Goal: Communication & Community: Answer question/provide support

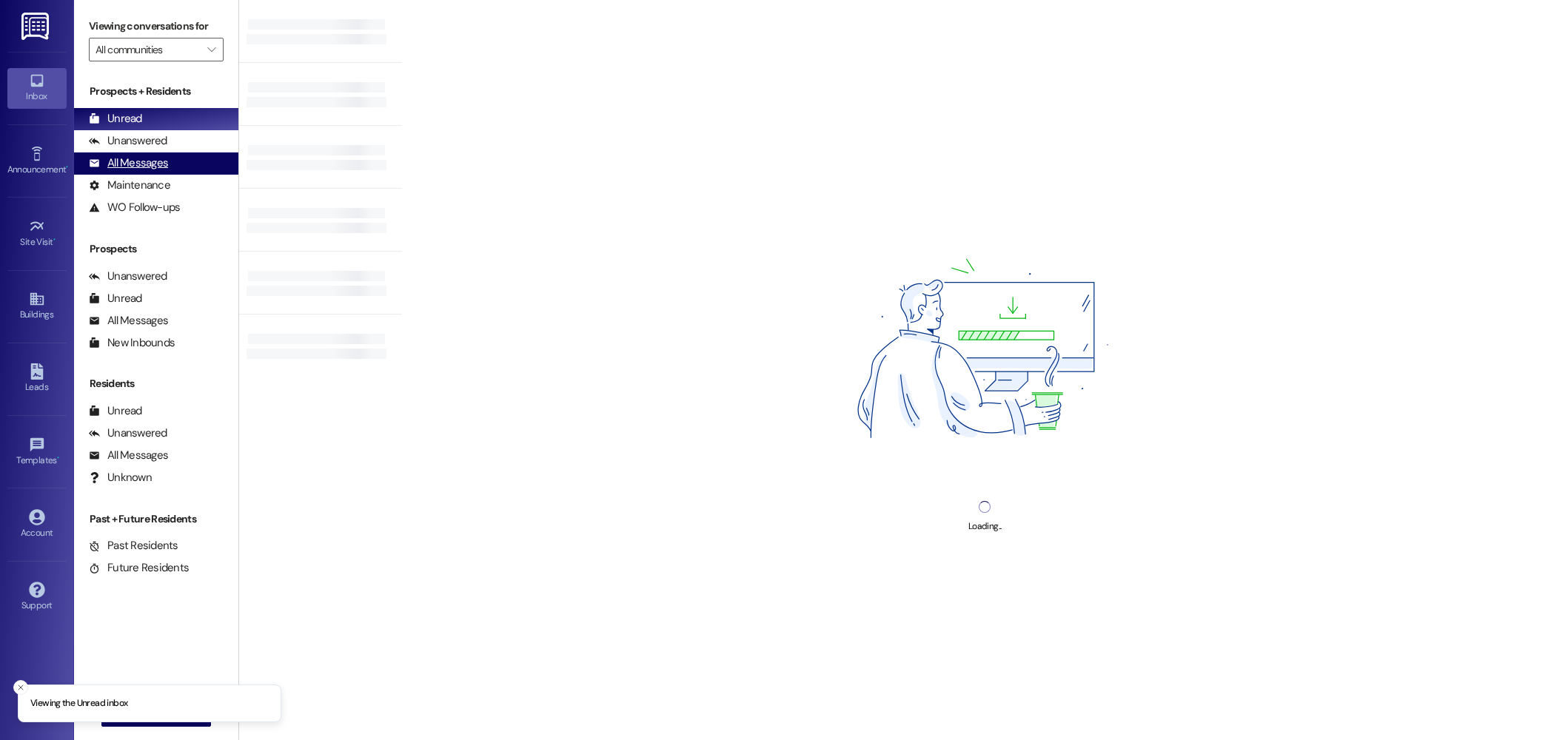
click at [163, 153] on div "All Messages (undefined)" at bounding box center [156, 163] width 164 height 22
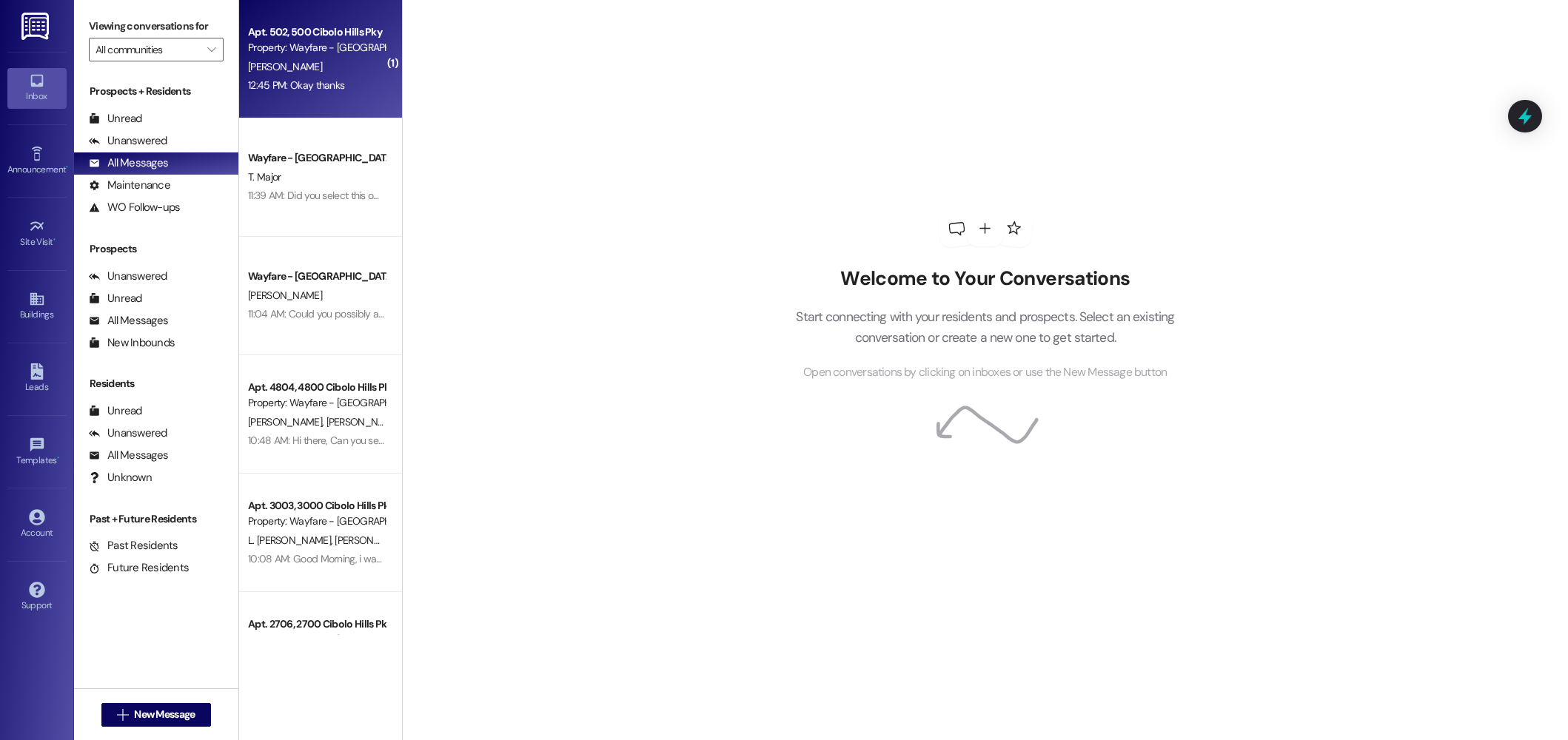
click at [340, 96] on div "Apt. 502, 500 Cibolo Hills Pky Property: Wayfare - Cibolo Hills F. Bell 12:45 P…" at bounding box center [320, 59] width 163 height 118
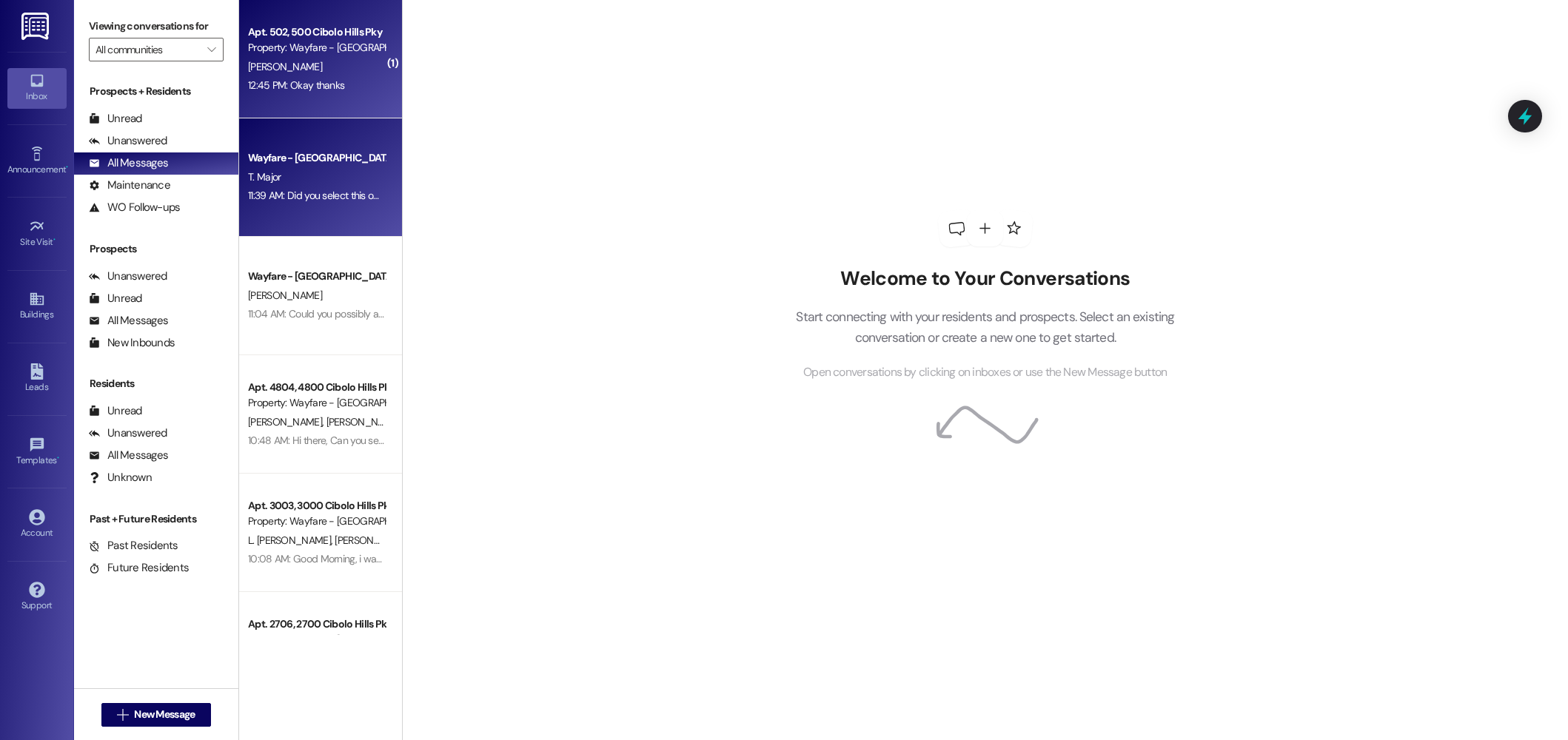
click at [261, 167] on div "Wayfare - [GEOGRAPHIC_DATA]" at bounding box center [316, 158] width 140 height 19
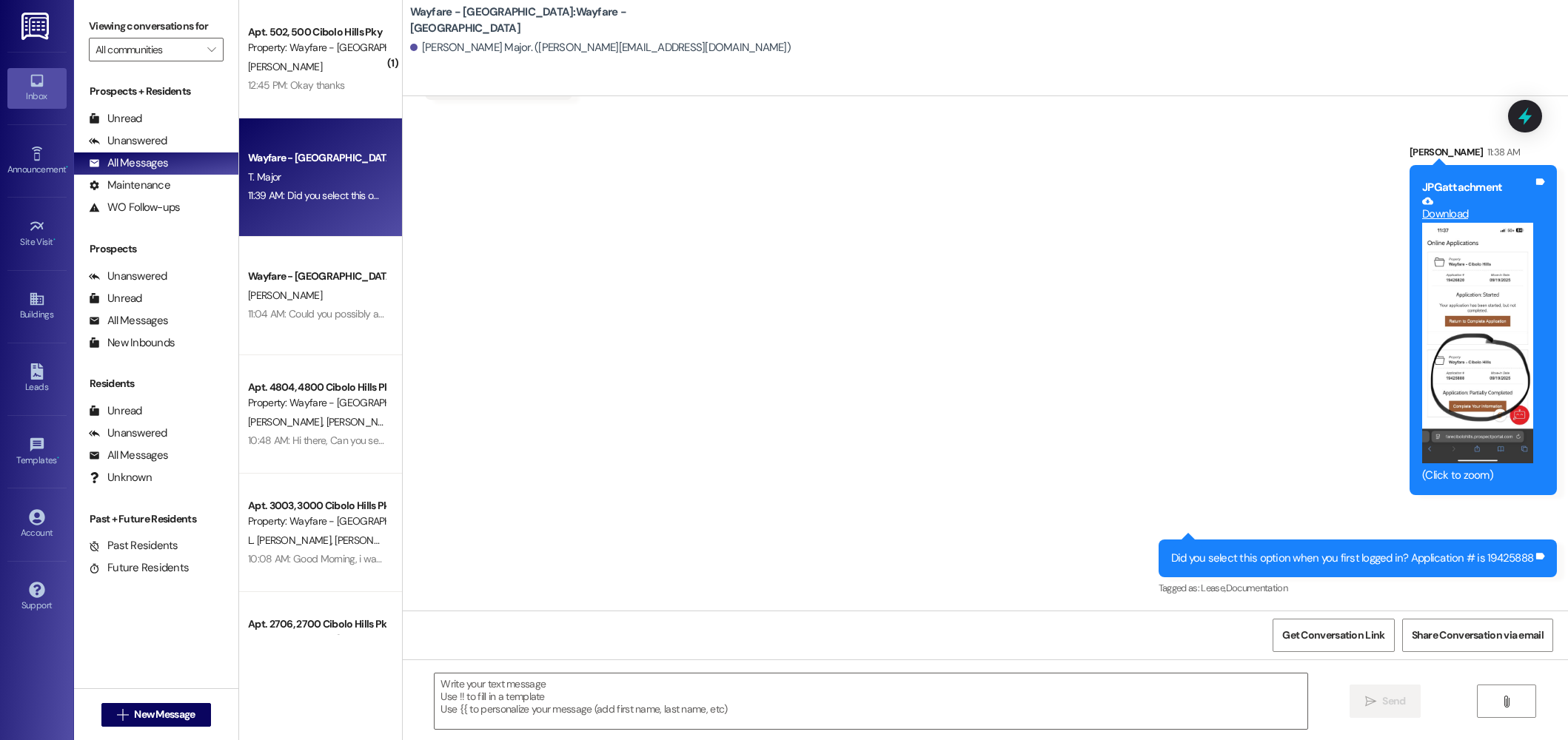
scroll to position [948, 0]
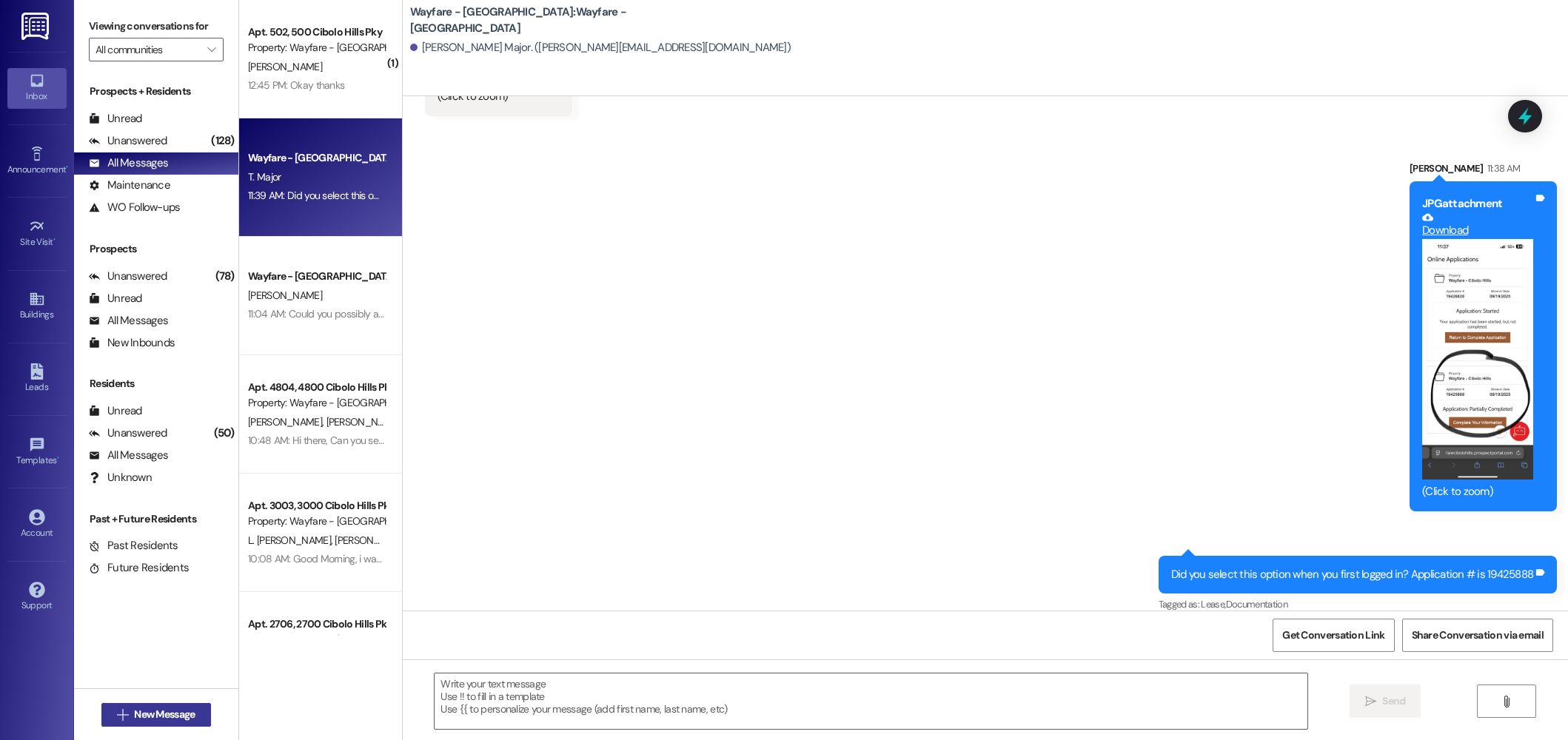
drag, startPoint x: 157, startPoint y: 729, endPoint x: 160, endPoint y: 717, distance: 12.4
click at [157, 728] on div " New Message" at bounding box center [156, 715] width 109 height 37
click at [161, 715] on span "New Message" at bounding box center [164, 714] width 60 height 16
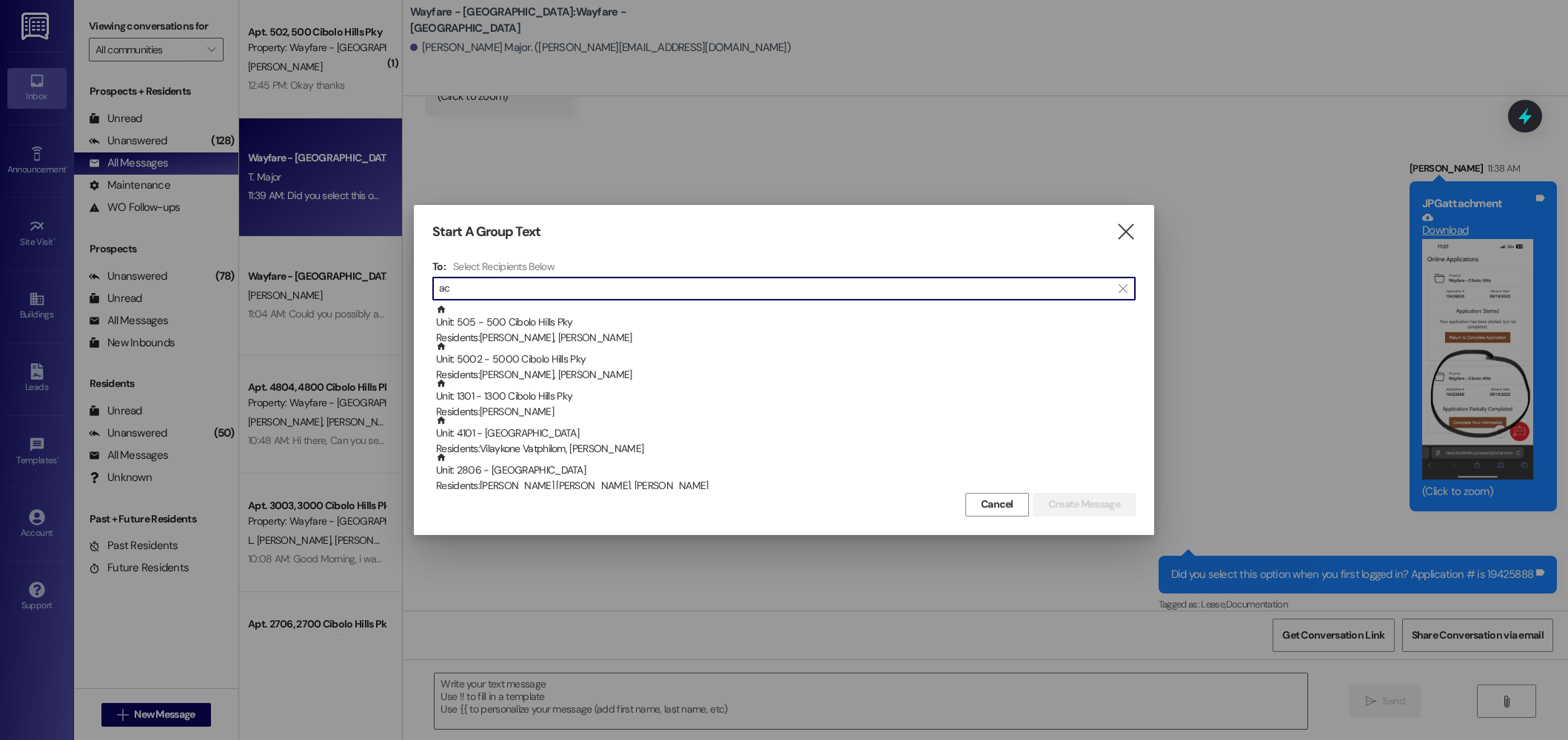
type input "a"
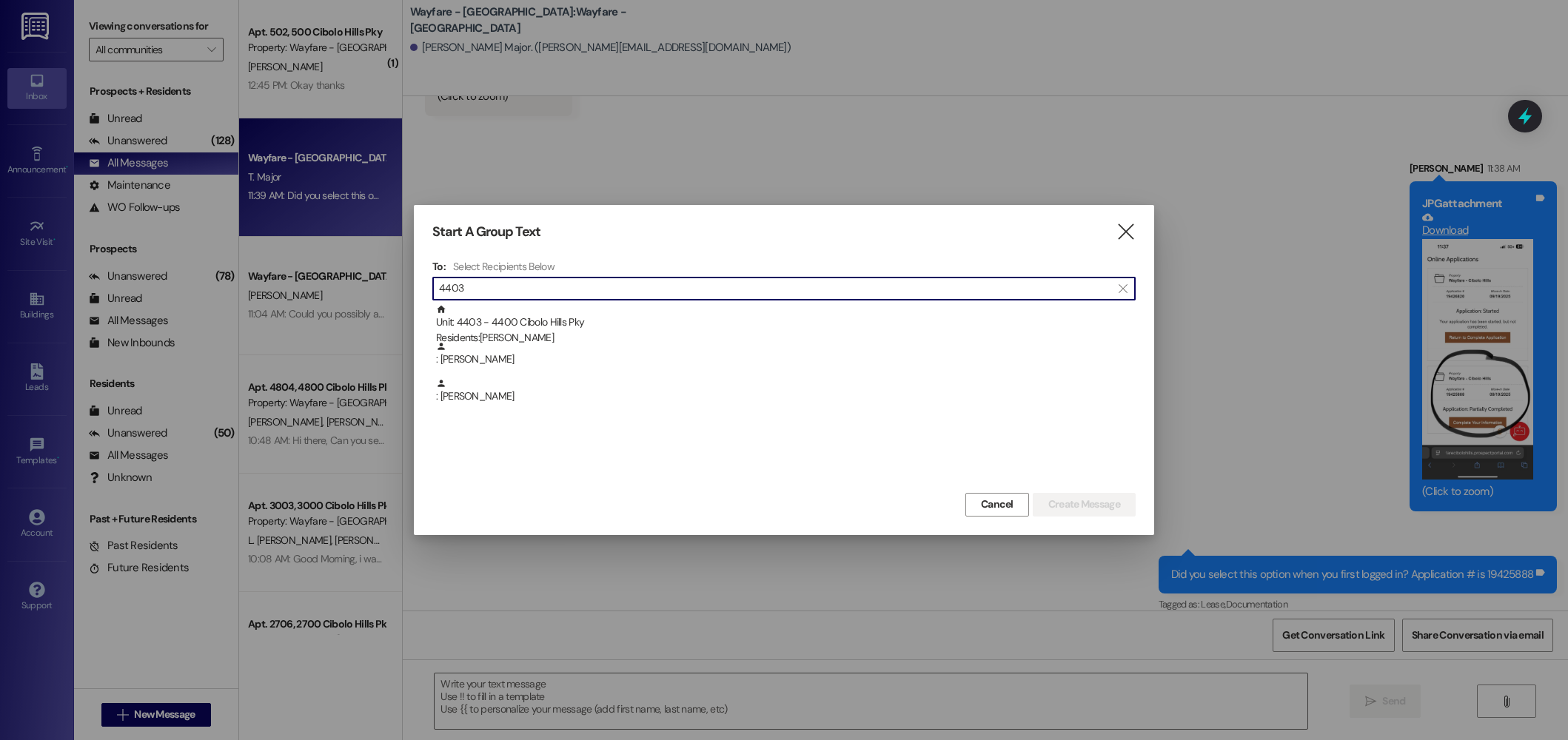
type input "4403"
click at [1112, 239] on div "Start A Group Text " at bounding box center [784, 232] width 704 height 17
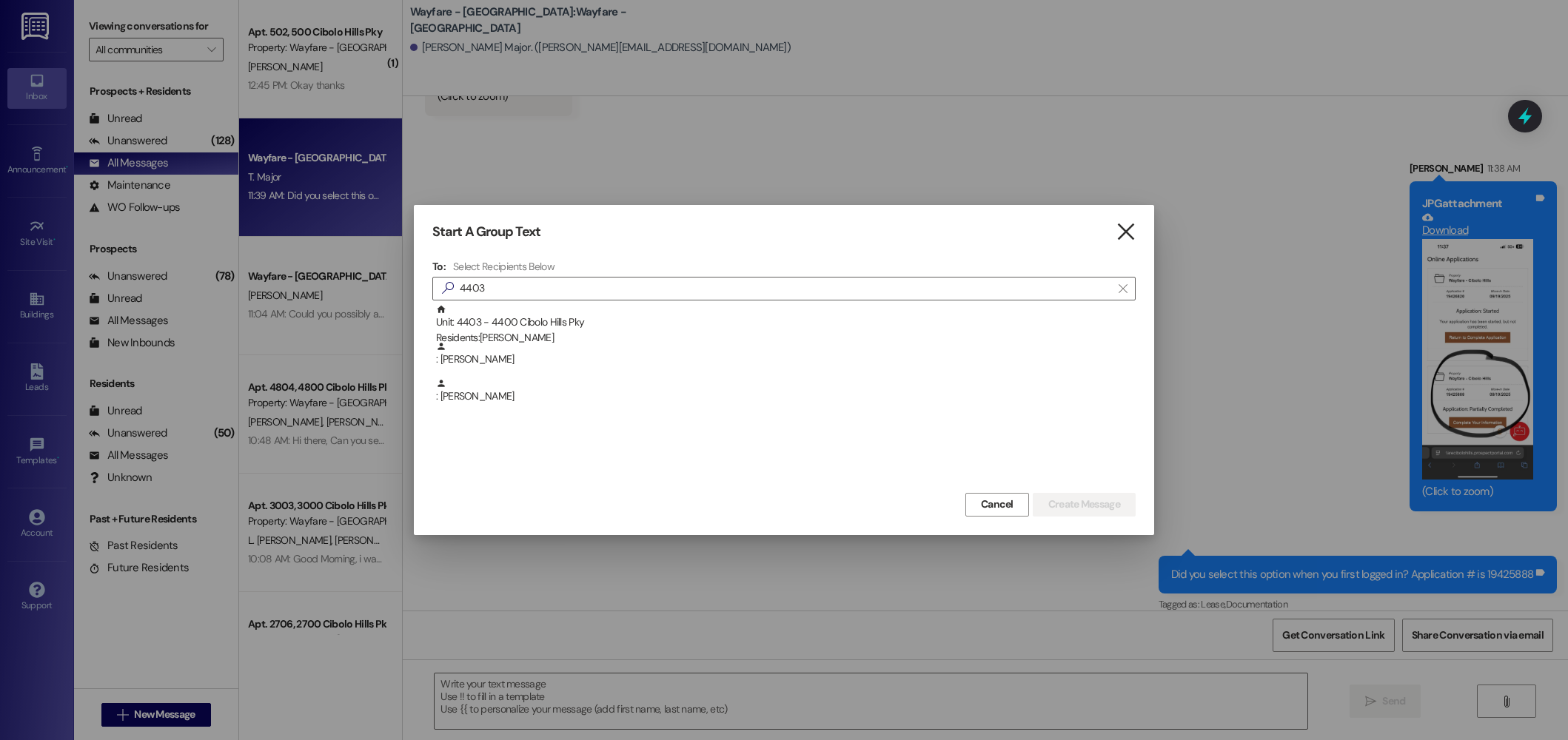
click at [1119, 233] on icon "" at bounding box center [1126, 232] width 20 height 16
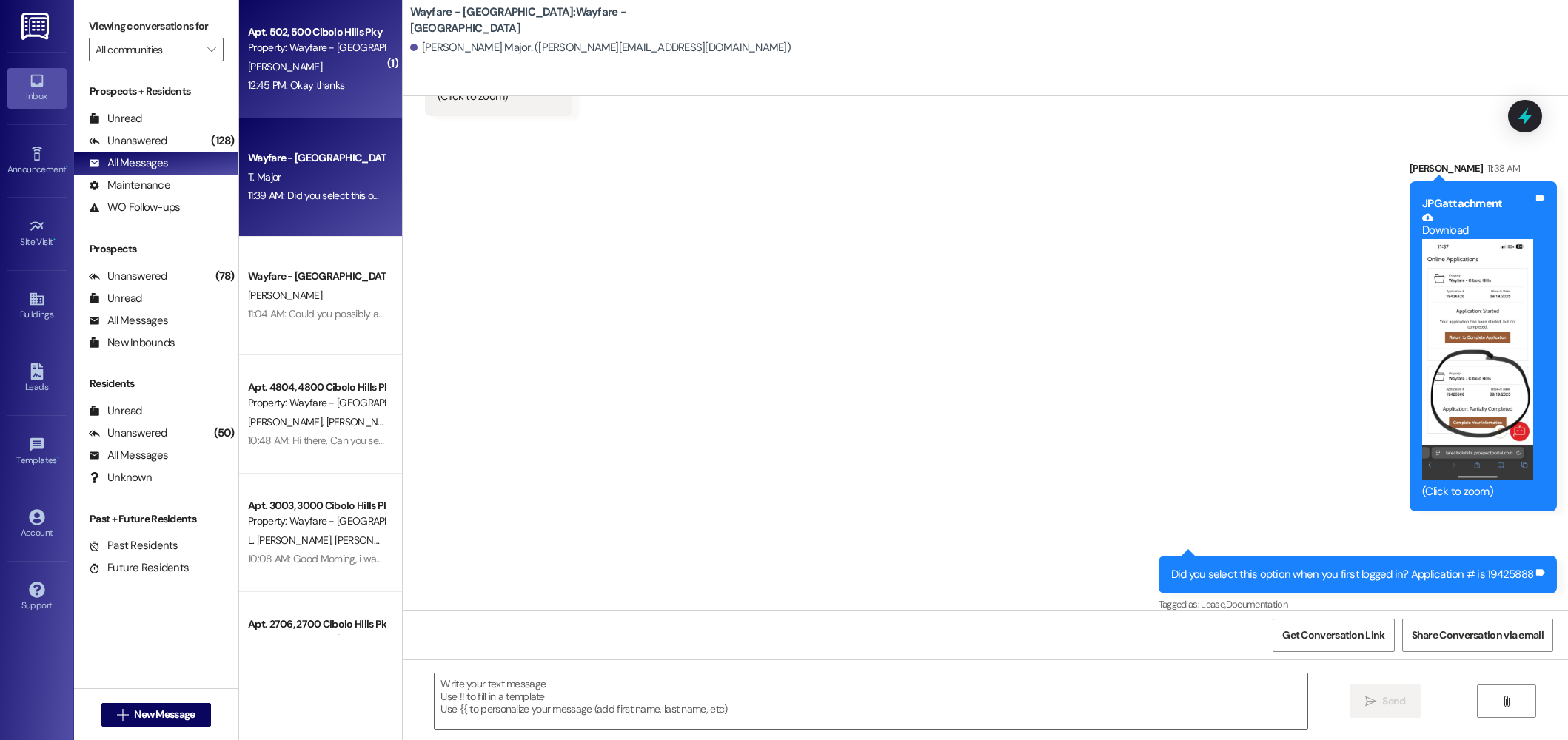
click at [258, 64] on div "F. Bell" at bounding box center [316, 67] width 140 height 19
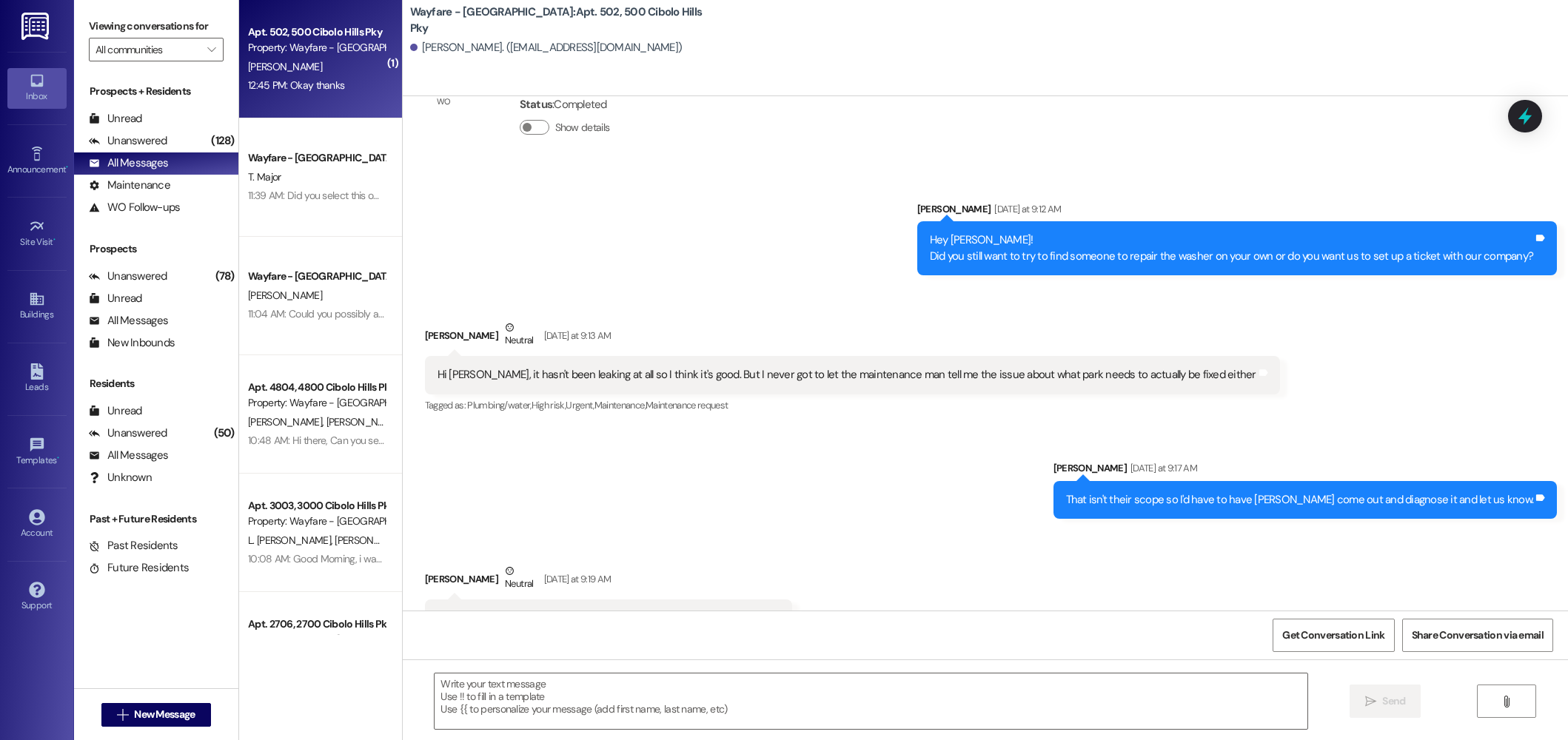
scroll to position [56086, 0]
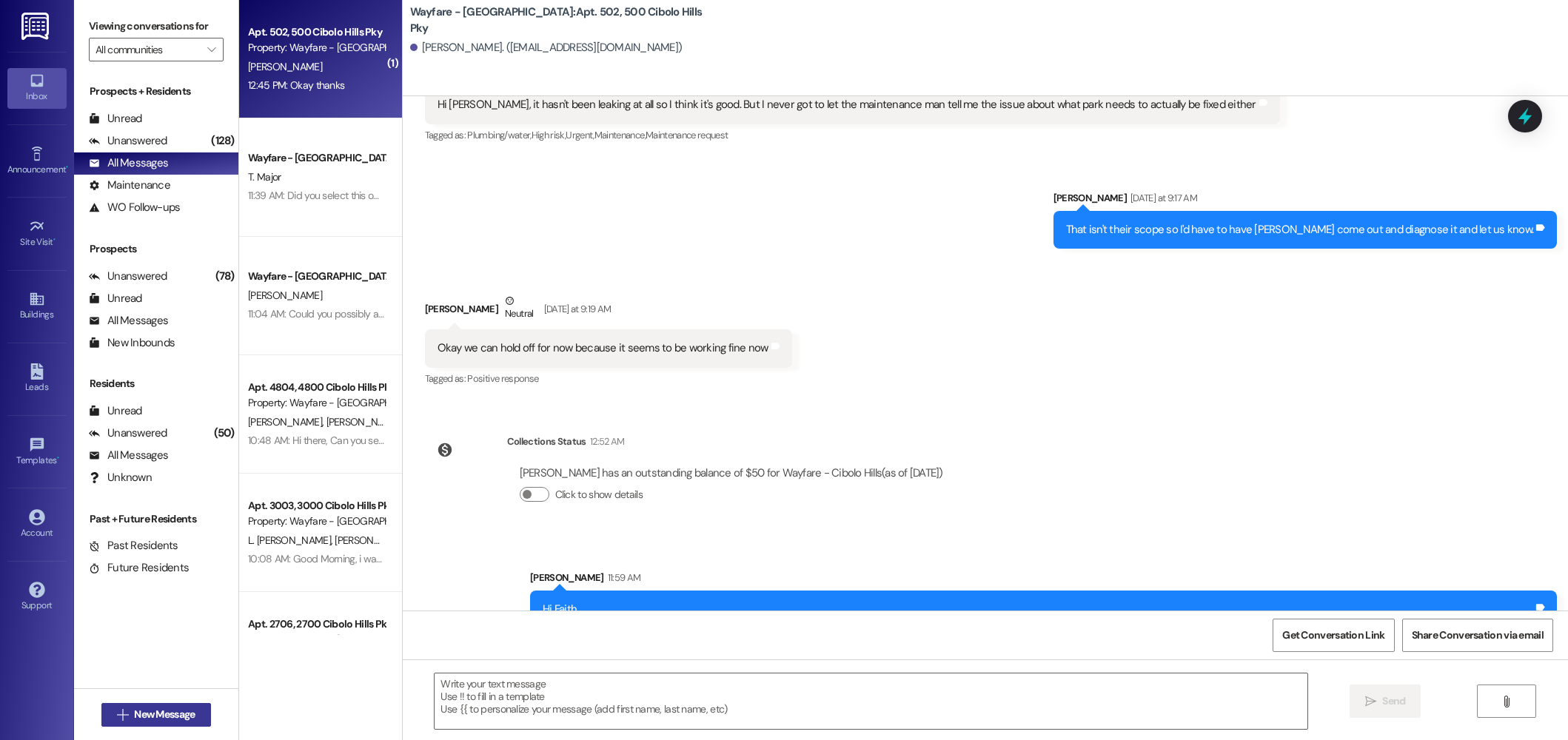
click at [172, 717] on span "New Message" at bounding box center [164, 714] width 60 height 16
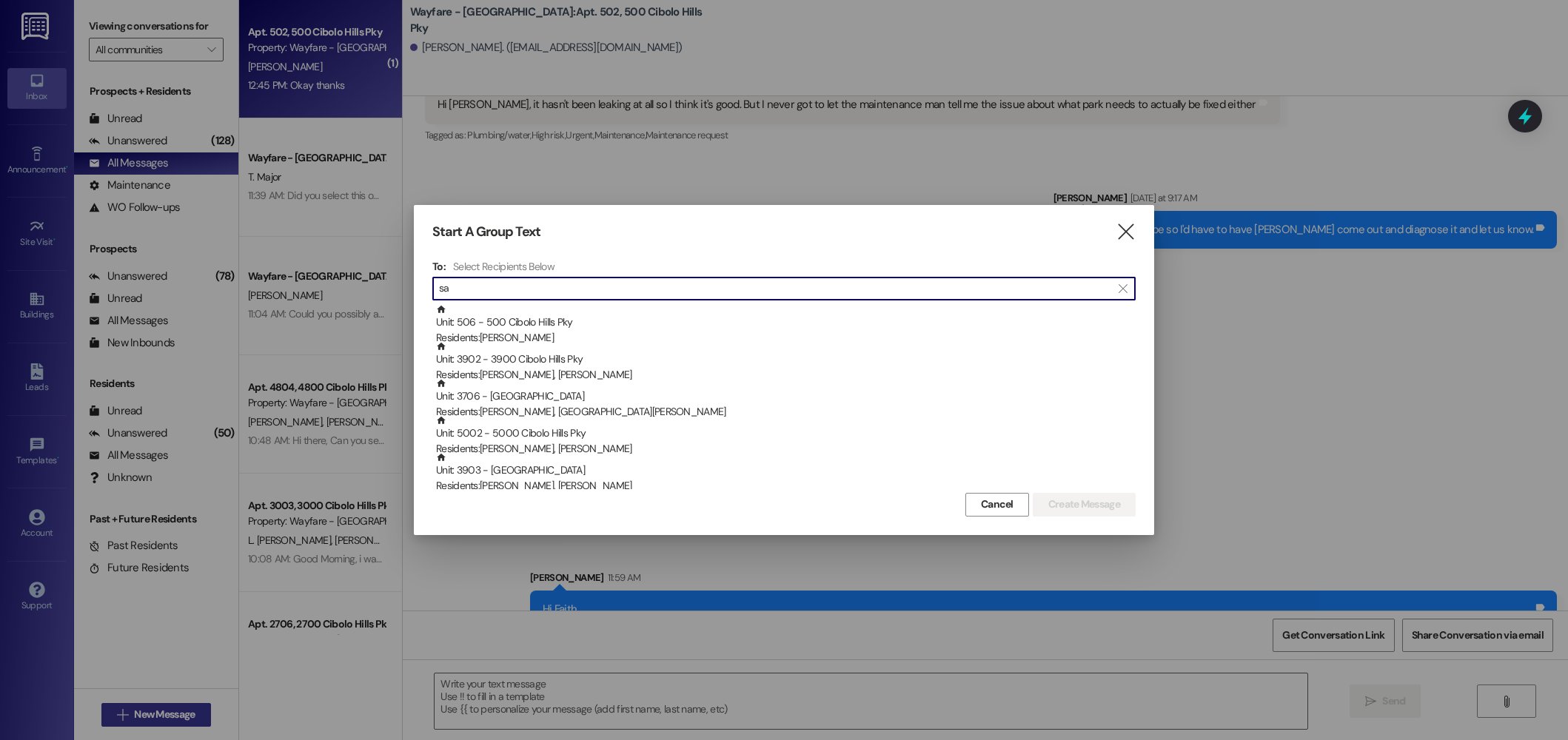
type input "s"
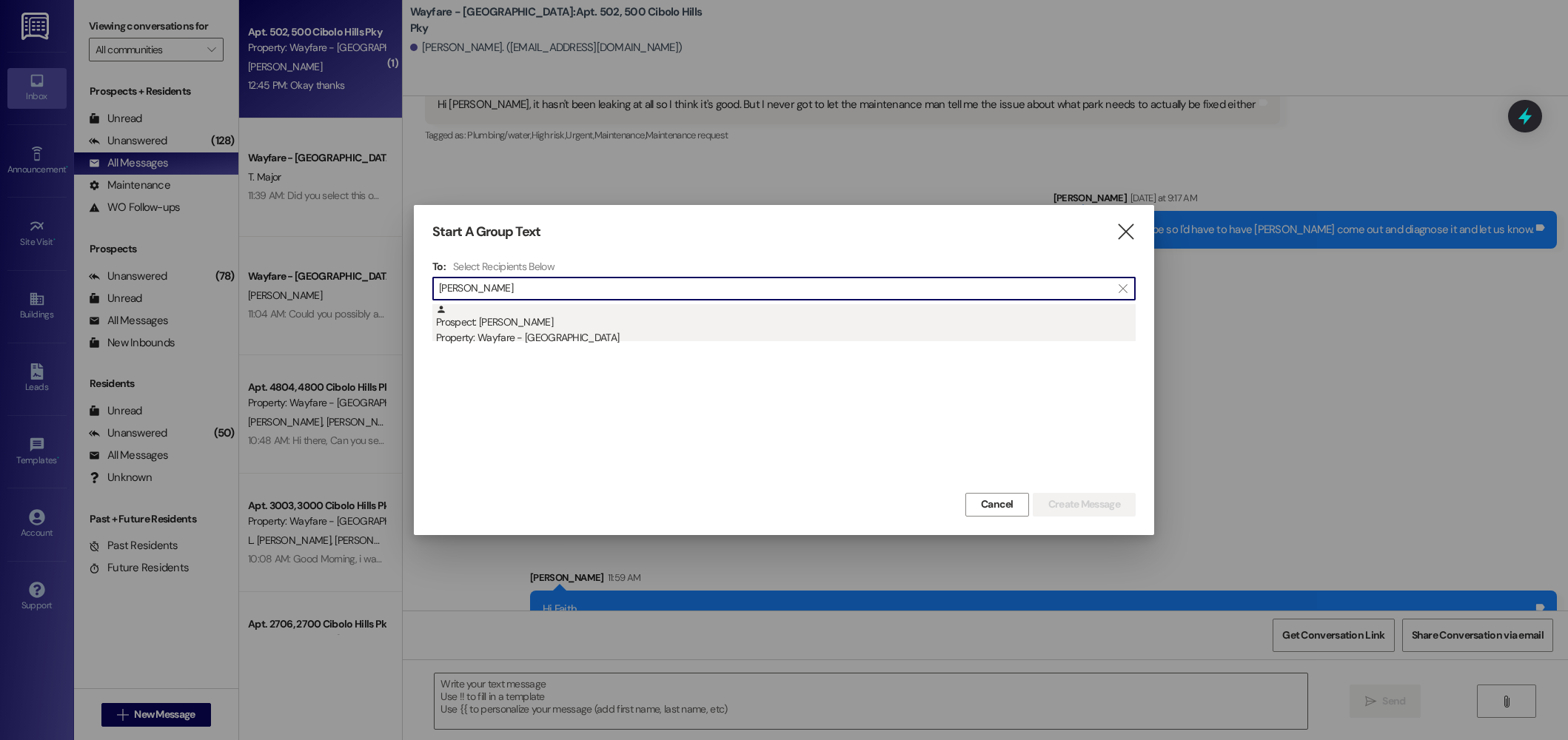
type input "heather so"
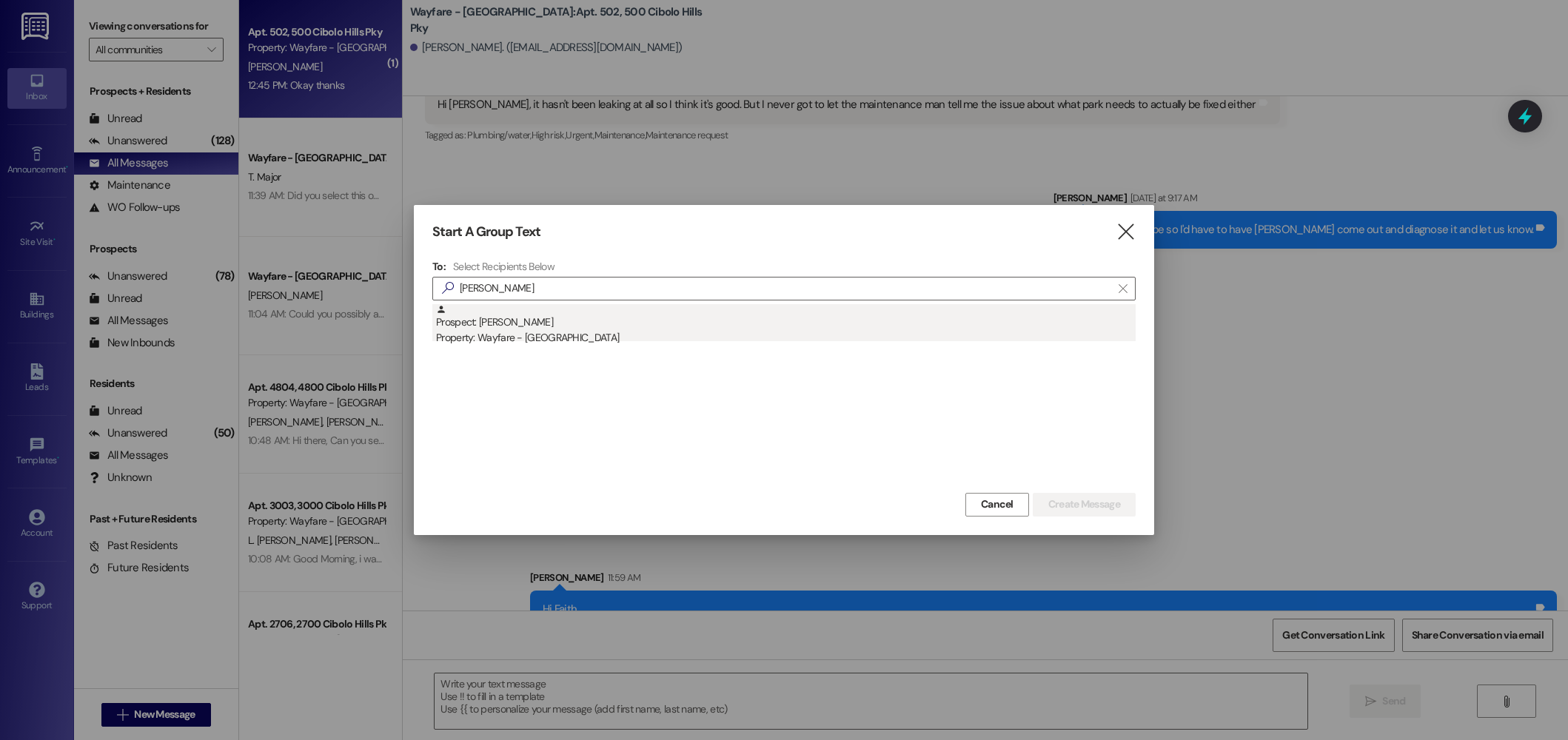
click at [715, 328] on div "Prospect: Heather Sonora Property: Wayfare - Cibolo Hills" at bounding box center [786, 325] width 699 height 42
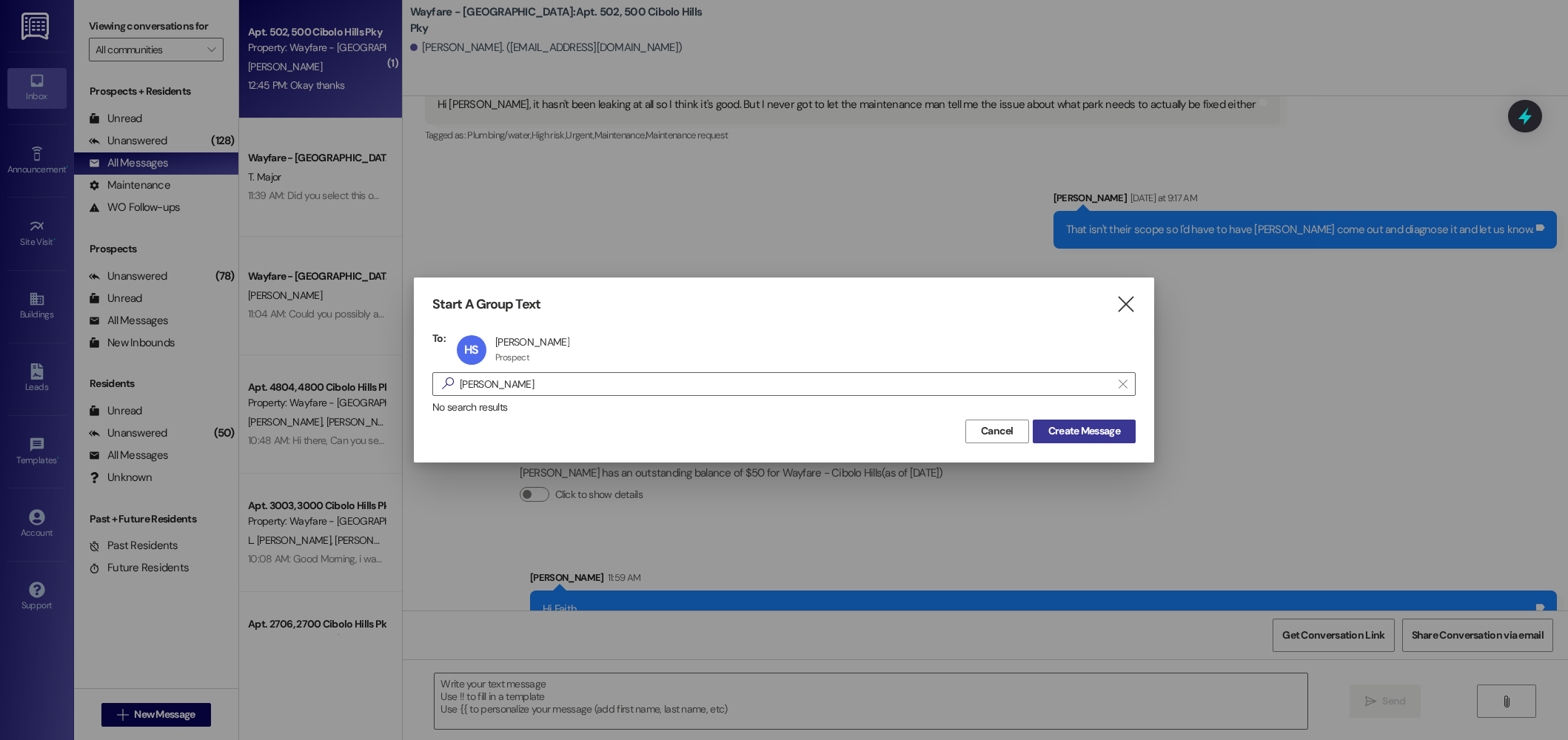
click at [1085, 433] on span "Create Message" at bounding box center [1084, 430] width 72 height 16
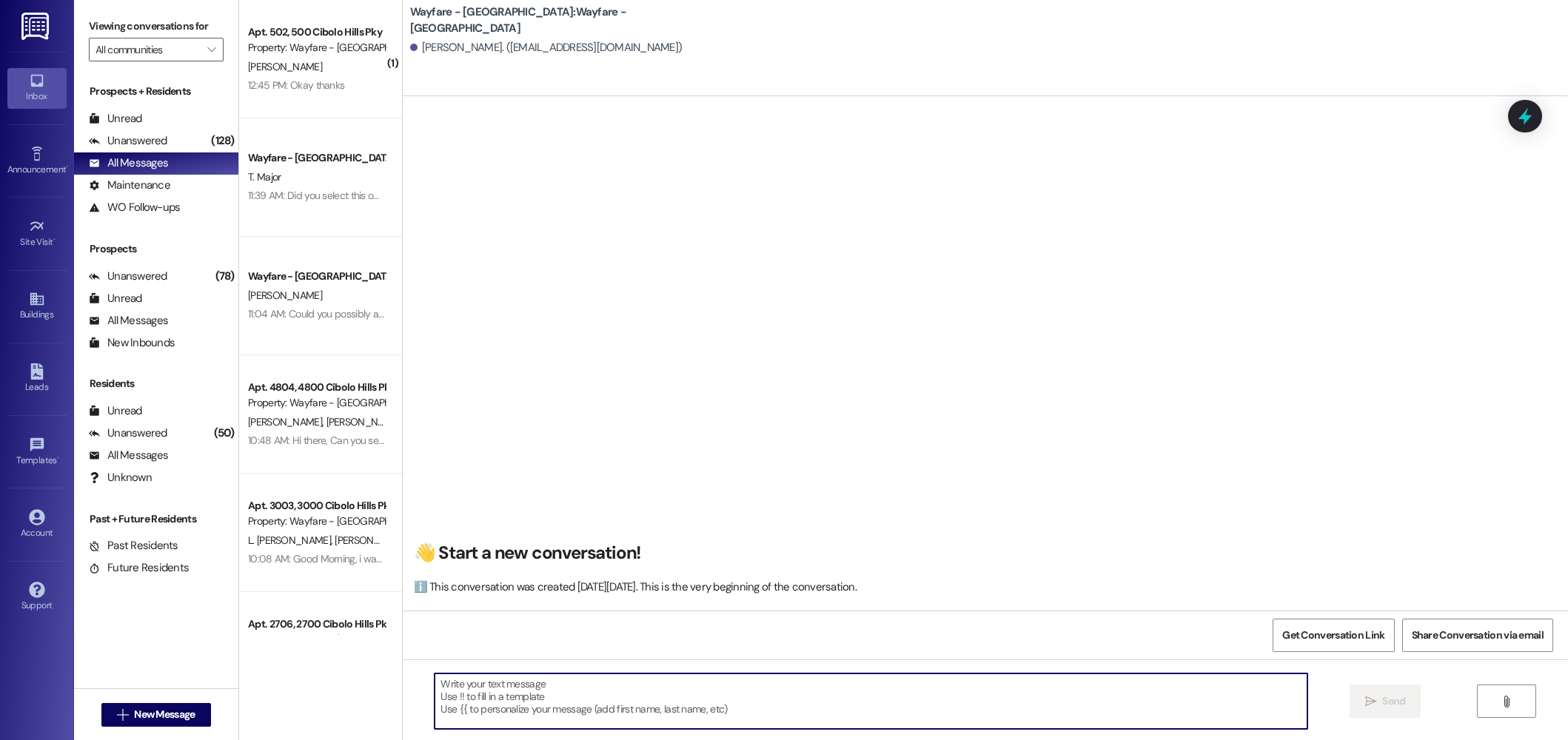
scroll to position [0, 0]
click at [695, 693] on textarea at bounding box center [871, 702] width 873 height 56
paste textarea "Hi there! My name is ____ and I'm one of the leasing agents here at Wayfare Cib…"
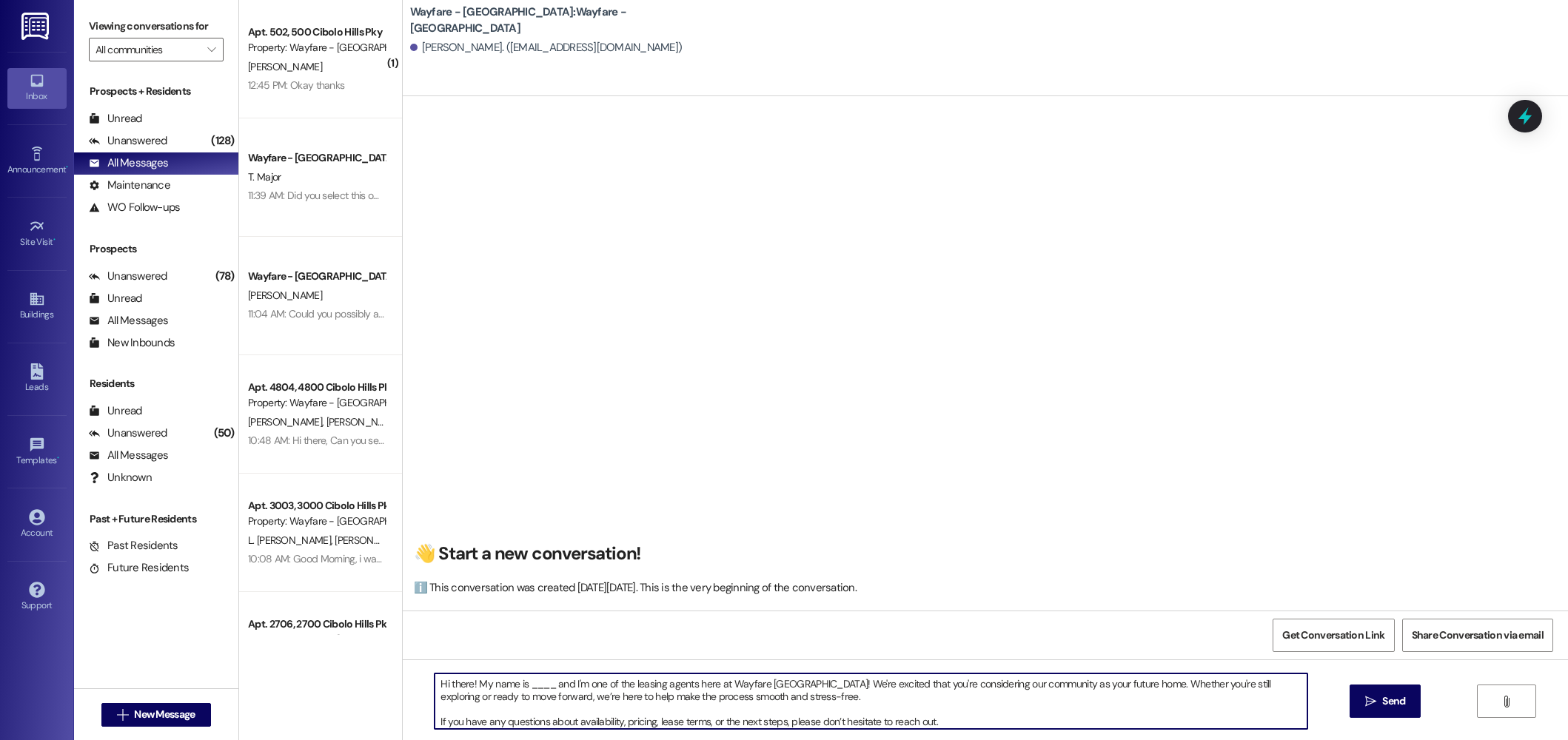
drag, startPoint x: 546, startPoint y: 689, endPoint x: 517, endPoint y: 689, distance: 29.0
click at [517, 689] on textarea "Hi there! My name is ____ and I'm one of the leasing agents here at Wayfare Cib…" at bounding box center [871, 702] width 873 height 56
type textarea "Hi there! My name is Jordan and I'm one of the leasing agents here at Wayfare C…"
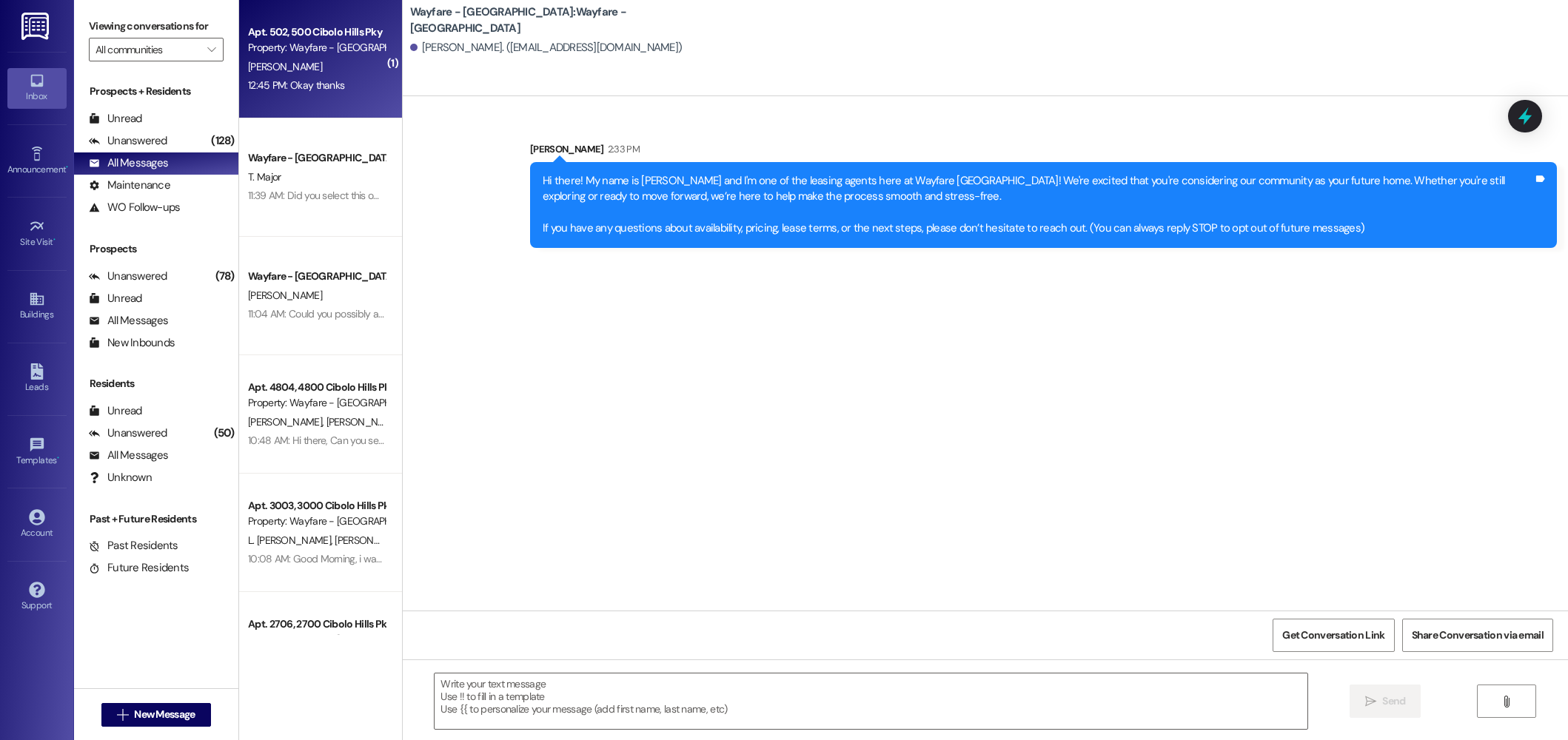
click at [302, 39] on div "Apt. 502, 500 Cibolo Hills Pky" at bounding box center [317, 32] width 137 height 16
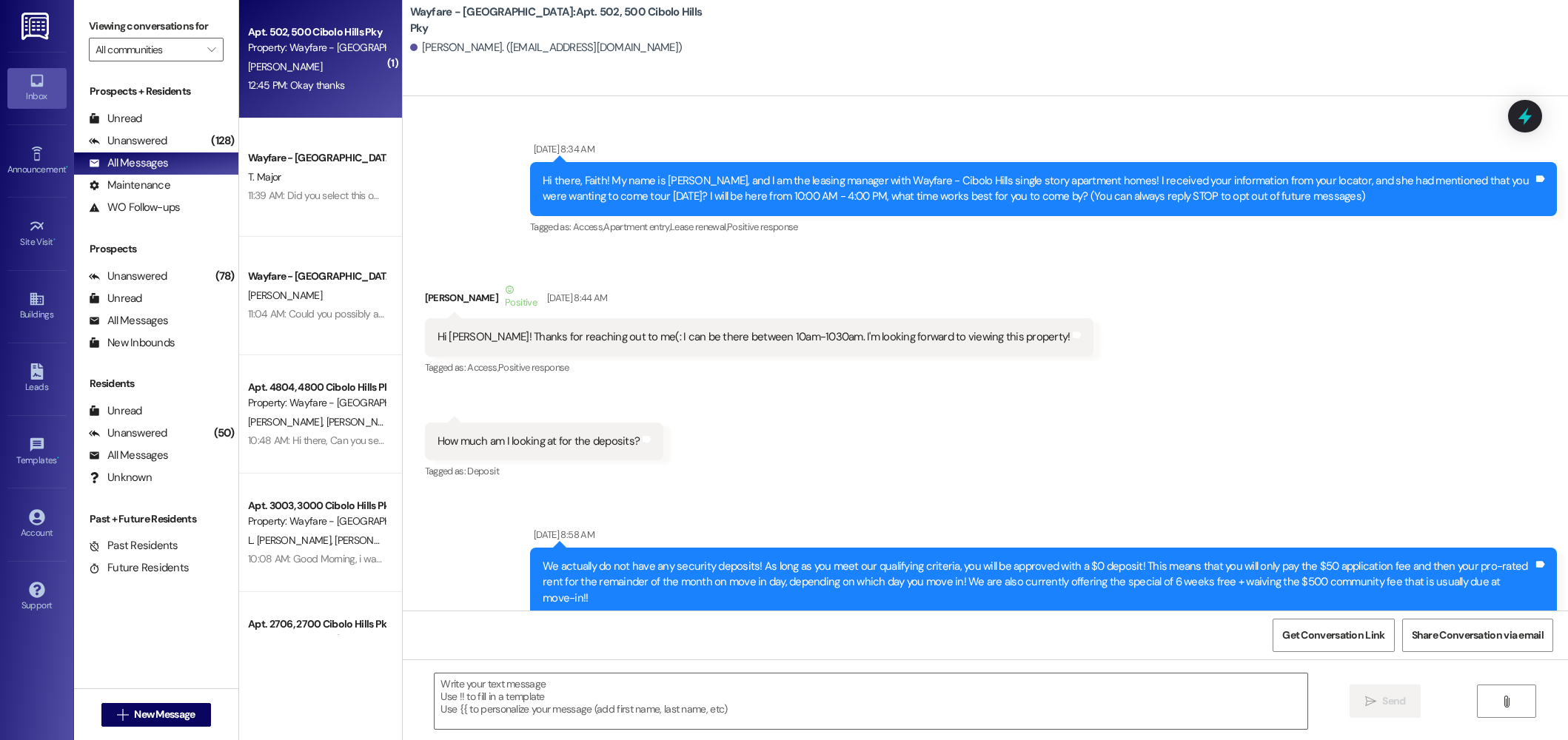
scroll to position [56086, 0]
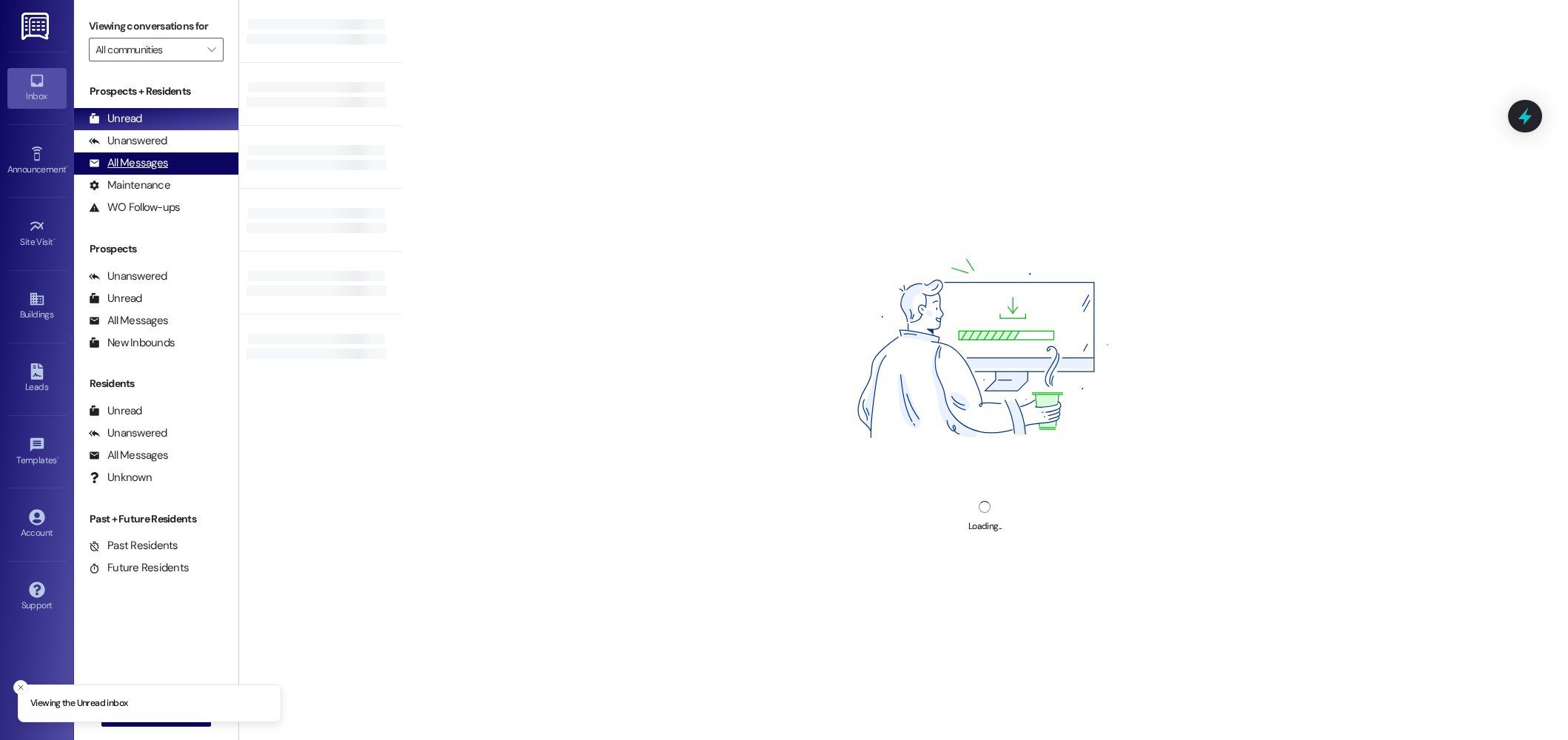
click at [141, 165] on div "All Messages" at bounding box center [128, 163] width 79 height 16
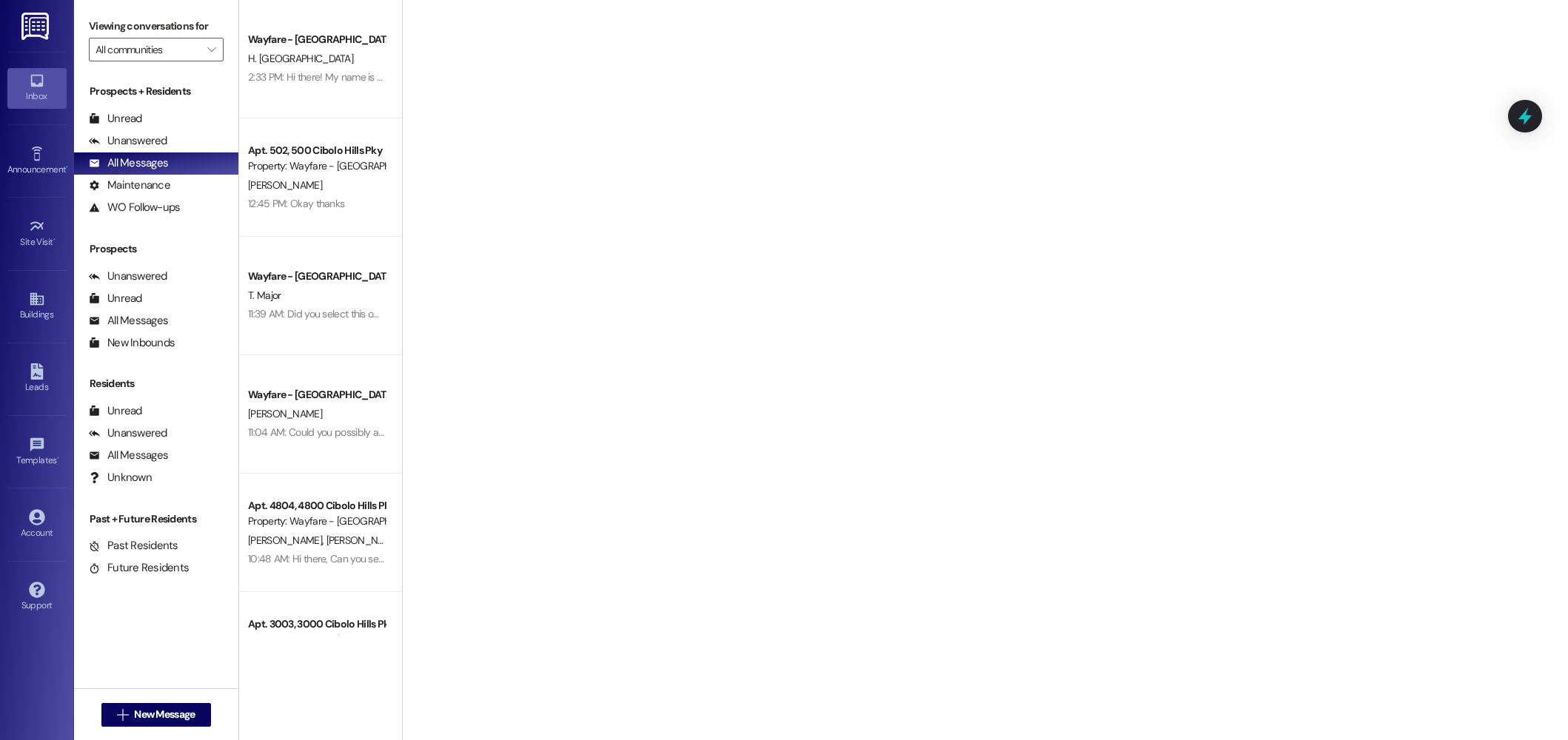
click at [324, 59] on div "H. Sonora" at bounding box center [316, 59] width 140 height 19
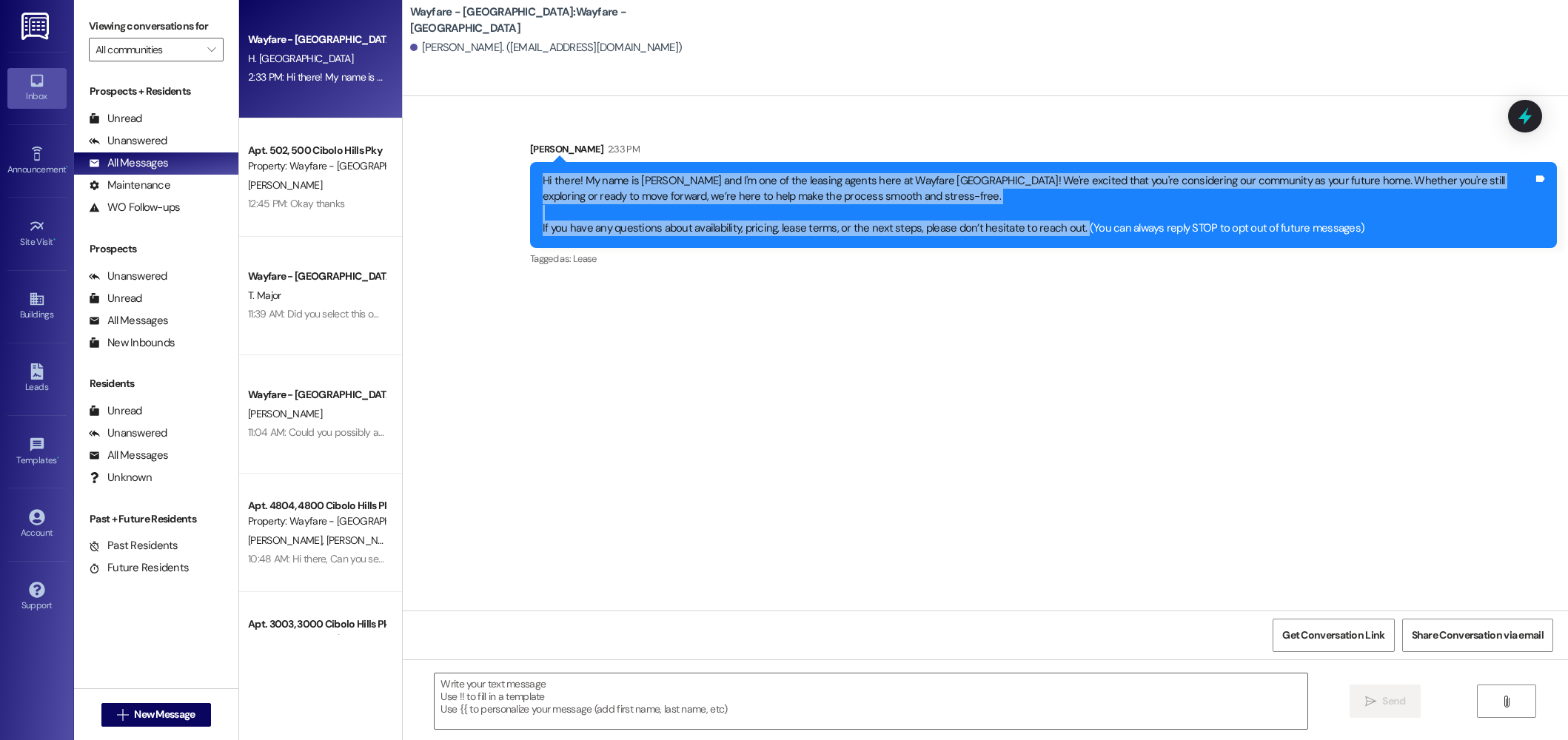
drag, startPoint x: 1063, startPoint y: 229, endPoint x: 518, endPoint y: 176, distance: 547.6
click at [530, 176] on div "Hi there! My name is Jordan and I'm one of the leasing agents here at Wayfare C…" at bounding box center [1043, 204] width 1027 height 86
copy div "Hi there! My name is Jordan and I'm one of the leasing agents here at Wayfare C…"
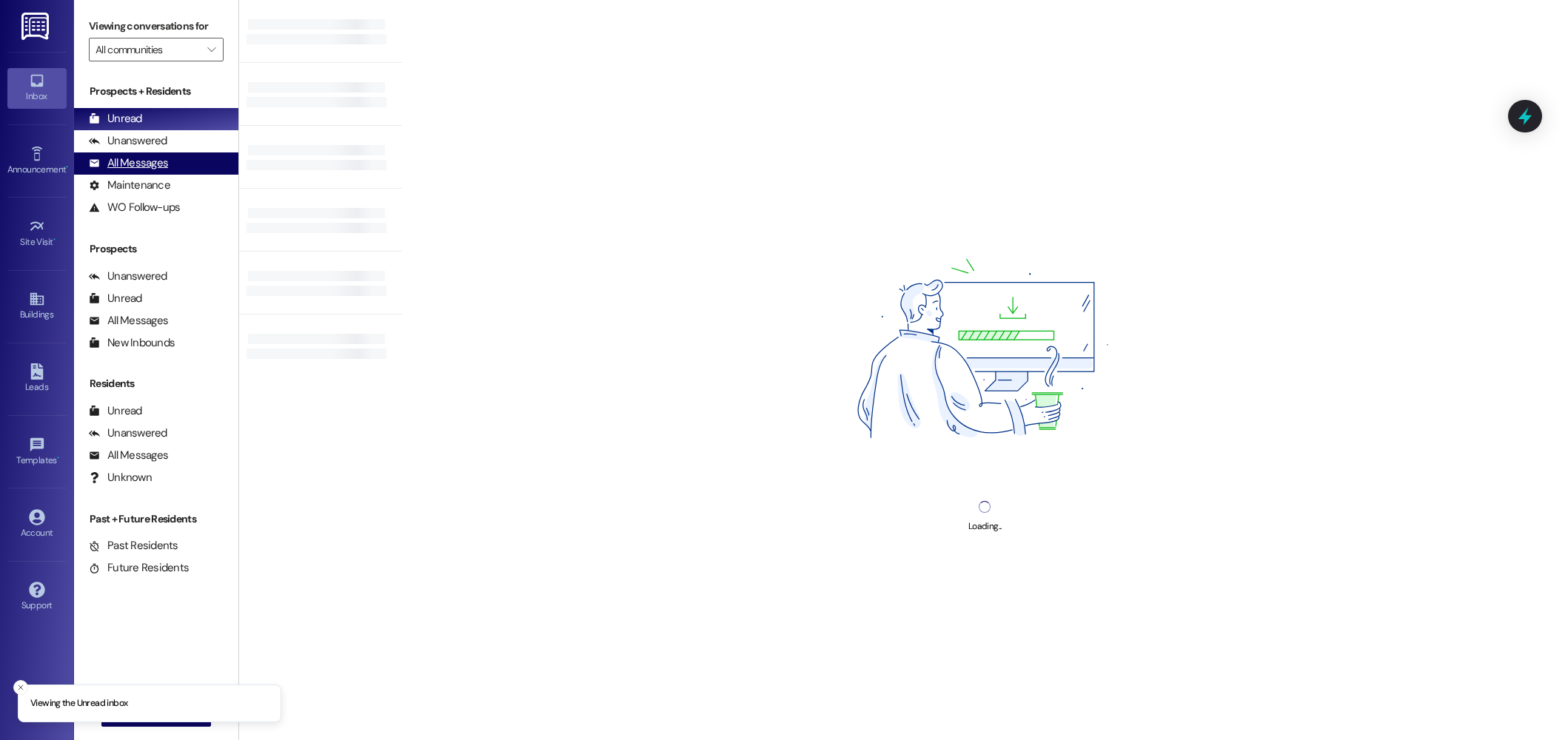
click at [157, 170] on div "All Messages" at bounding box center [128, 163] width 79 height 16
click at [132, 155] on div "All Messages" at bounding box center [128, 163] width 79 height 16
